Goal: Task Accomplishment & Management: Manage account settings

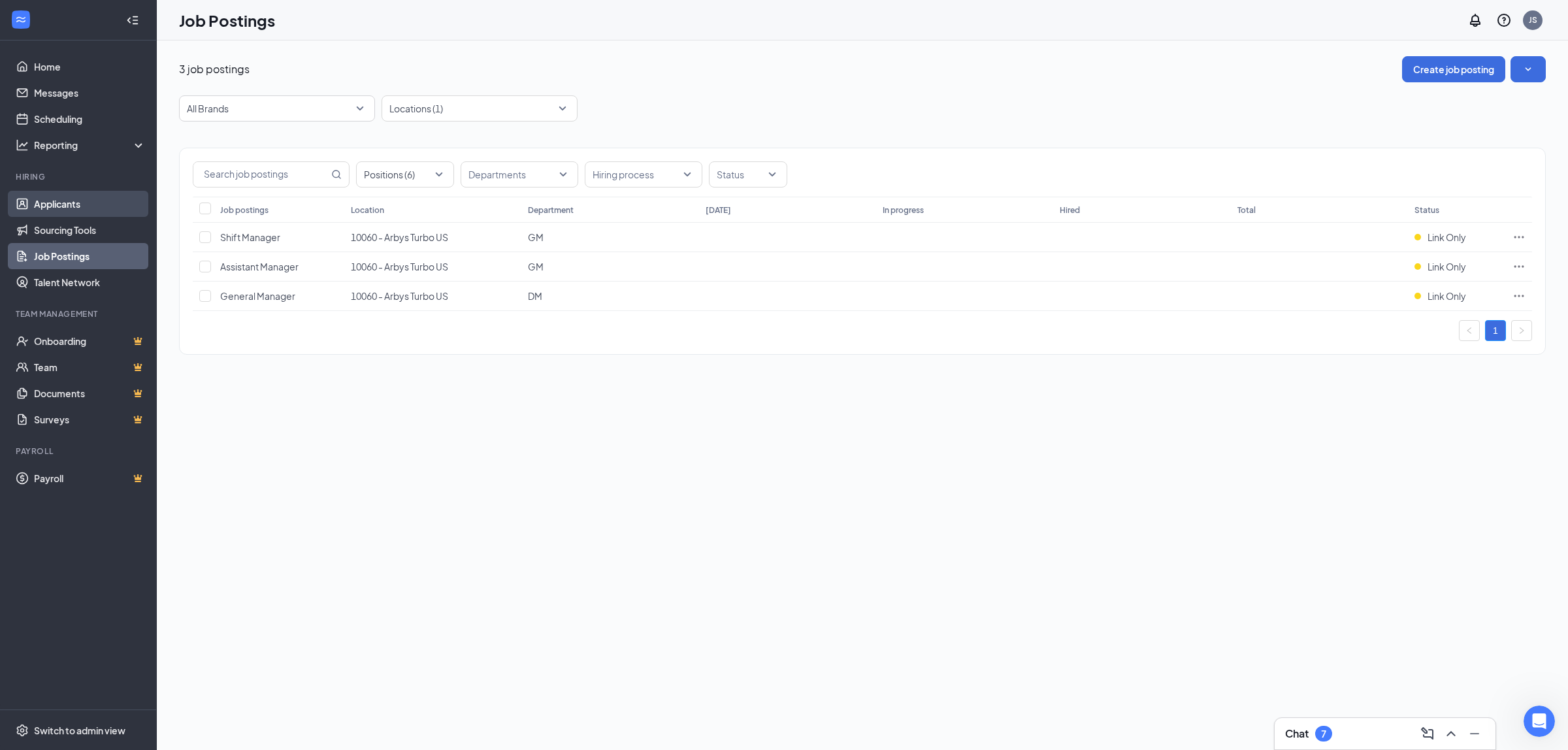
click at [73, 202] on link "Applicants" at bounding box center [89, 203] width 111 height 26
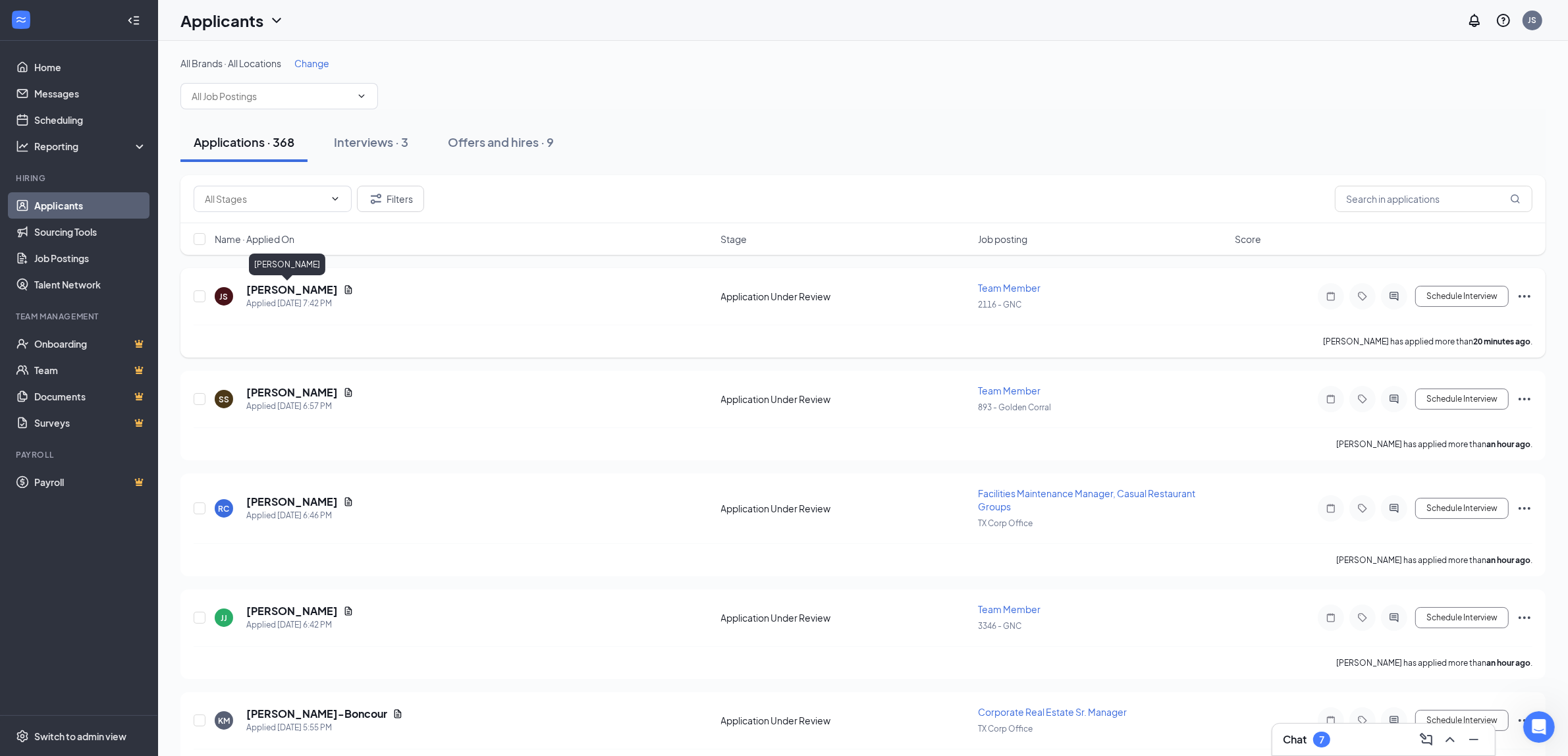
click at [270, 289] on h5 "[PERSON_NAME]" at bounding box center [292, 289] width 92 height 14
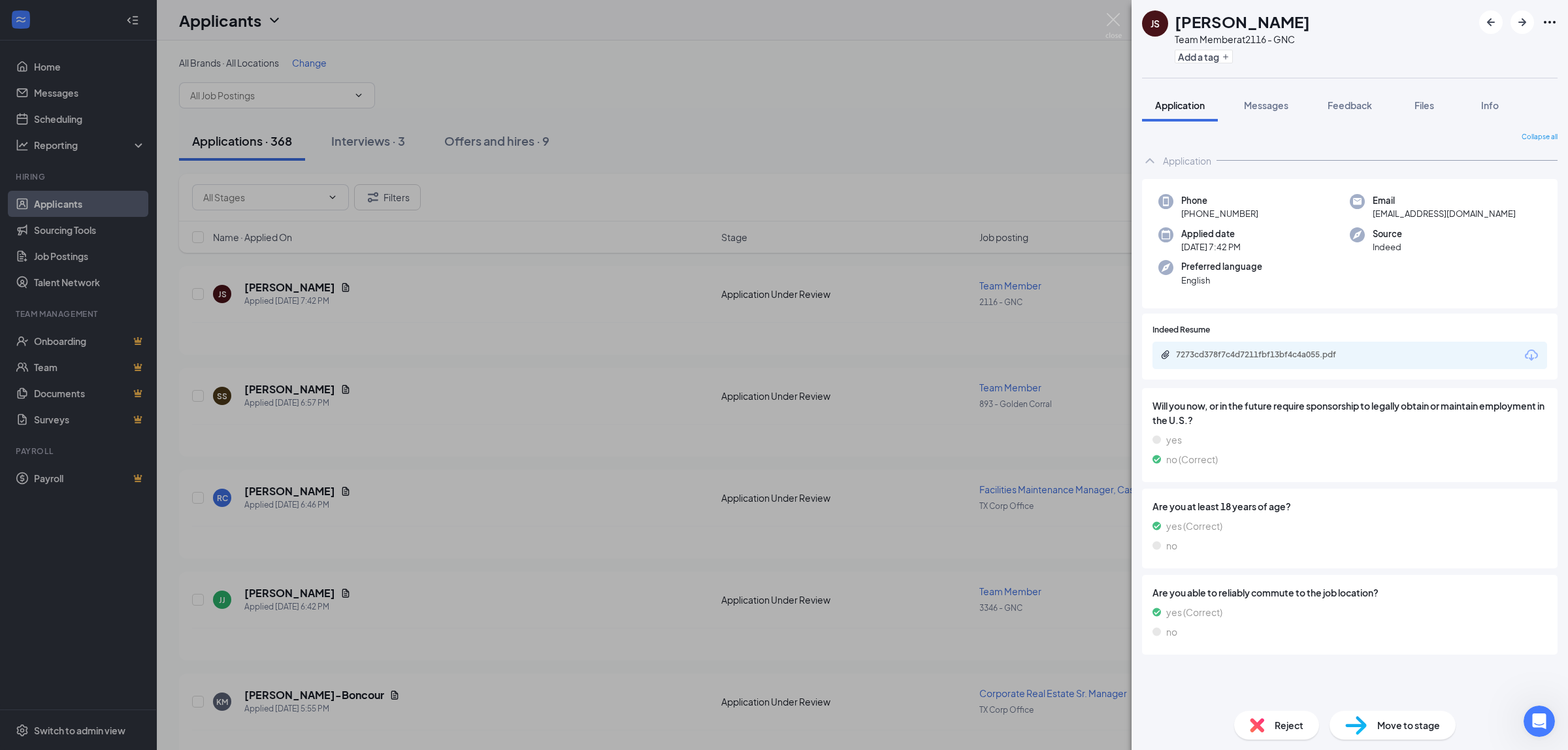
click at [1278, 719] on span "Reject" at bounding box center [1289, 725] width 29 height 14
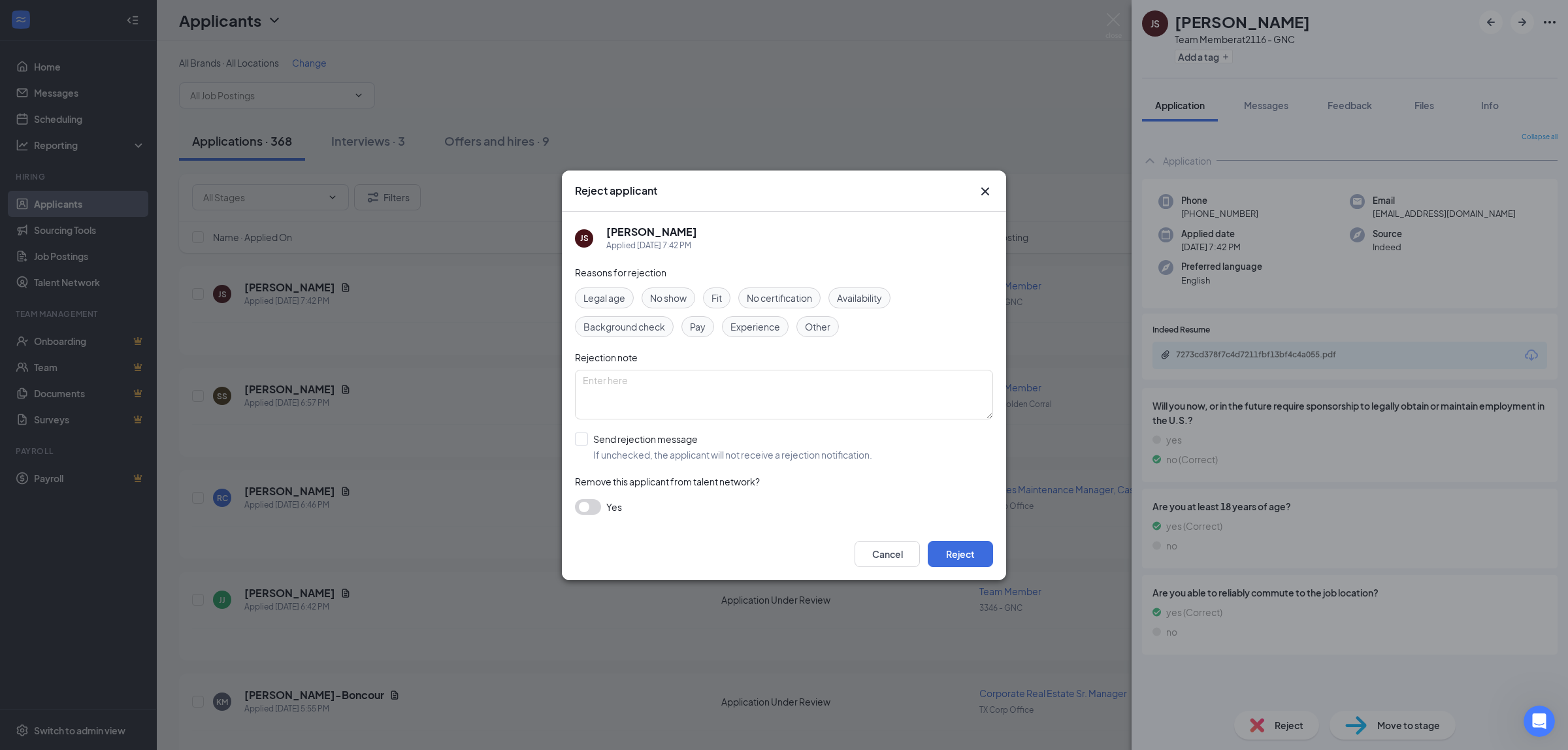
click at [981, 188] on icon "Cross" at bounding box center [985, 191] width 8 height 8
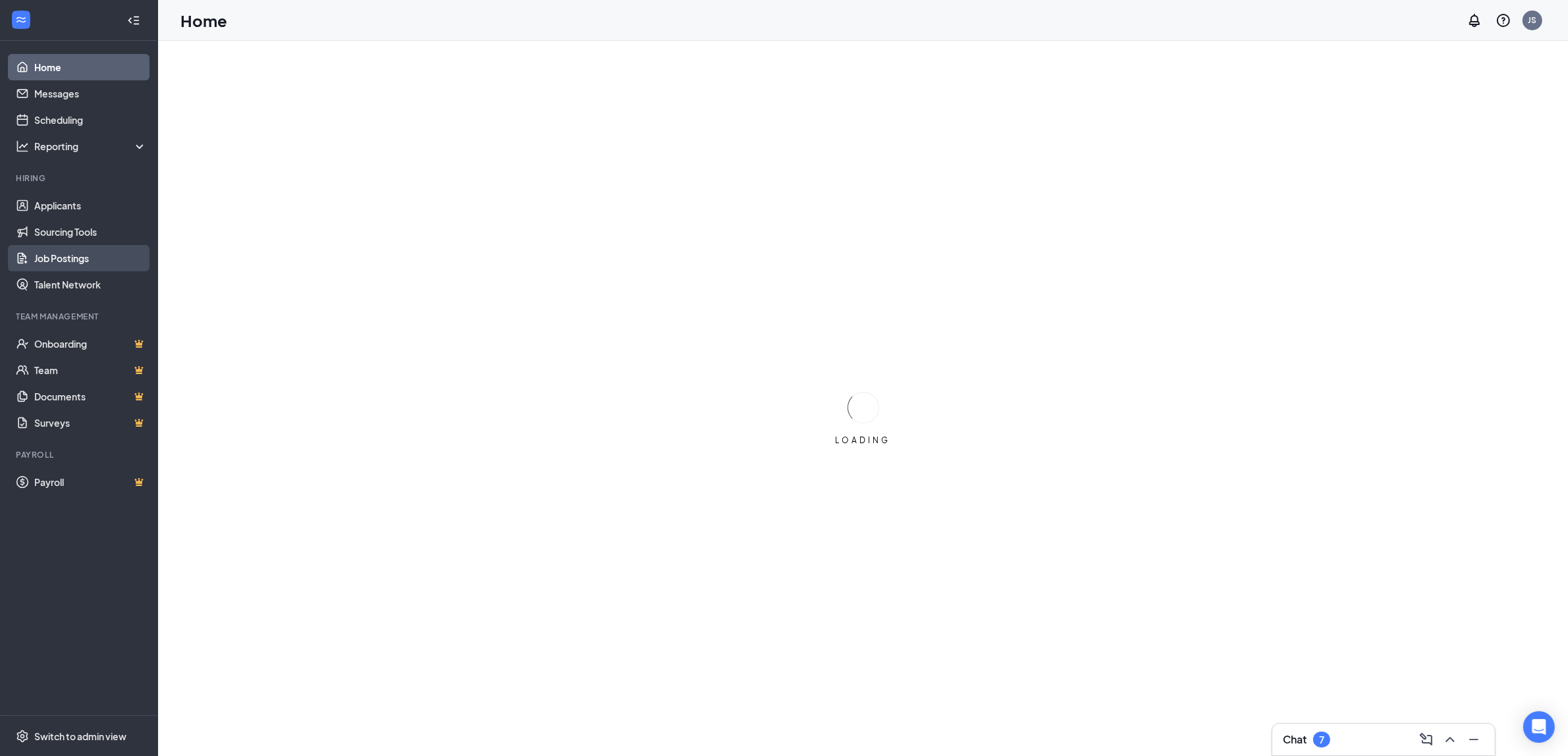
click at [60, 253] on link "Job Postings" at bounding box center [90, 258] width 112 height 26
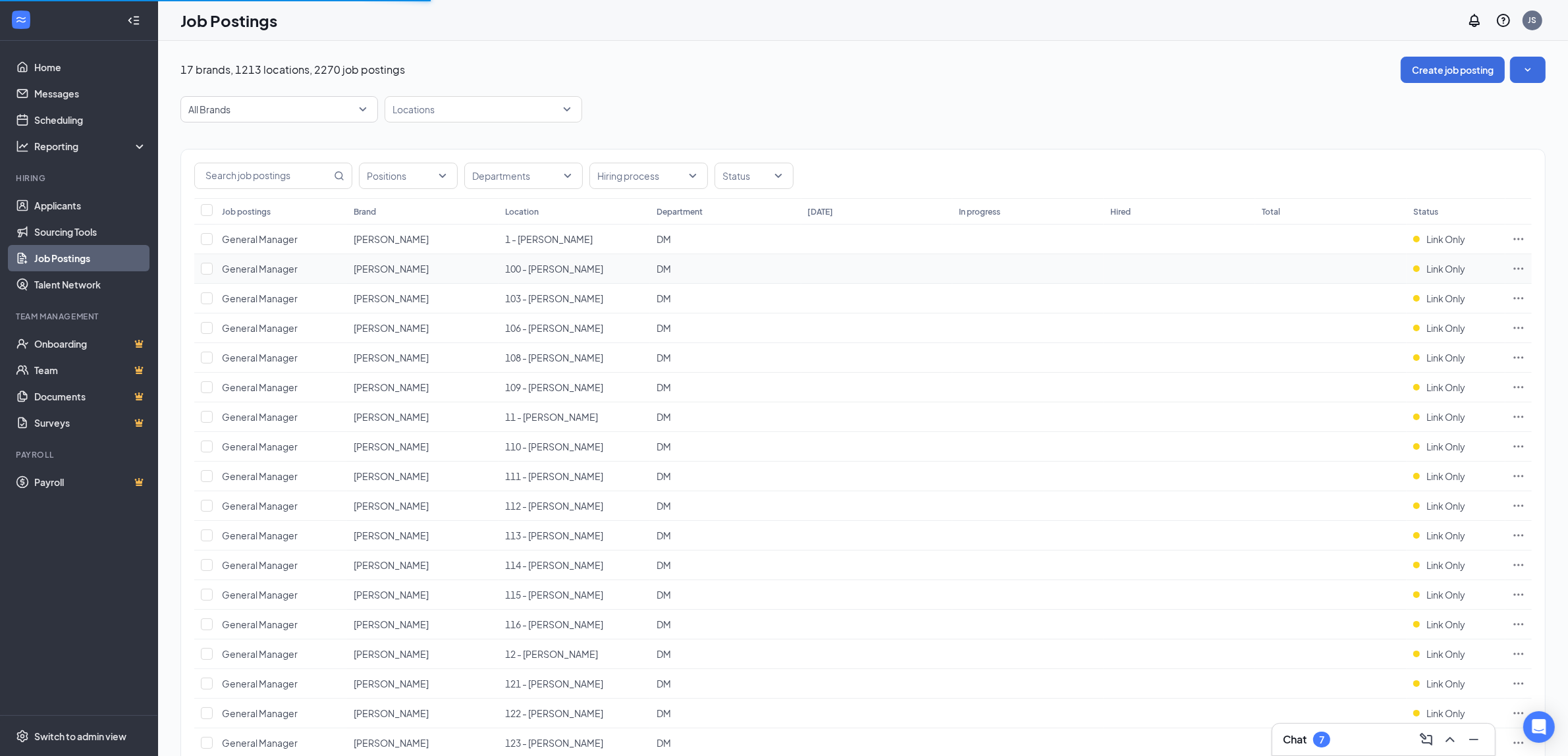
click at [1515, 271] on icon "Ellipses" at bounding box center [1519, 269] width 13 height 13
